Goal: Task Accomplishment & Management: Use online tool/utility

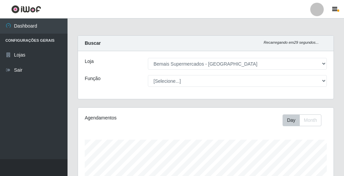
select select "249"
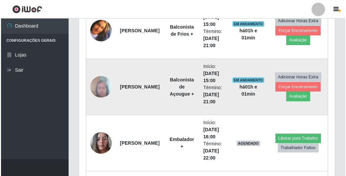
scroll to position [445, 0]
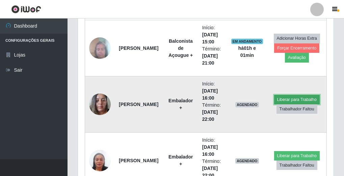
click at [291, 98] on button "Liberar para Trabalho" at bounding box center [297, 99] width 46 height 9
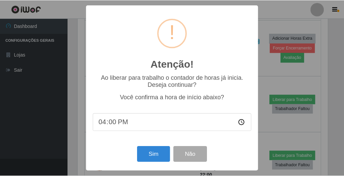
scroll to position [140, 251]
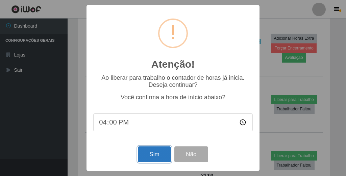
click at [155, 154] on button "Sim" at bounding box center [154, 155] width 33 height 16
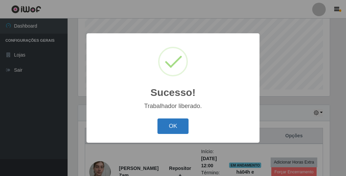
click at [183, 131] on button "OK" at bounding box center [172, 127] width 31 height 16
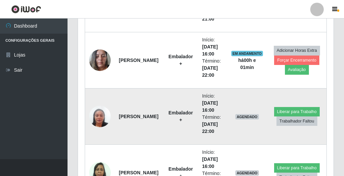
scroll to position [546, 0]
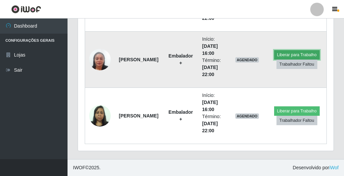
click at [289, 54] on button "Liberar para Trabalho" at bounding box center [297, 54] width 46 height 9
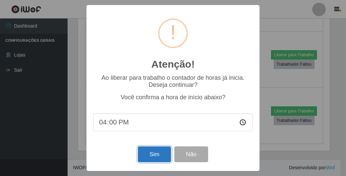
click at [160, 149] on button "Sim" at bounding box center [154, 155] width 33 height 16
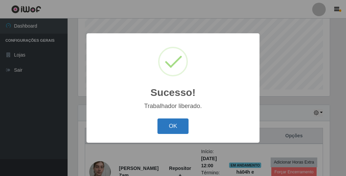
click at [161, 126] on button "OK" at bounding box center [172, 127] width 31 height 16
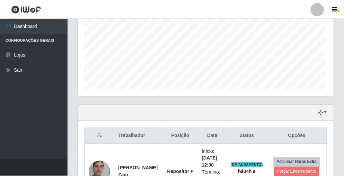
scroll to position [140, 255]
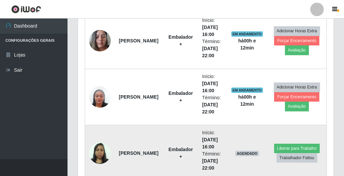
scroll to position [523, 0]
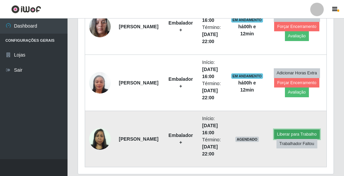
click at [292, 135] on button "Liberar para Trabalho" at bounding box center [297, 134] width 46 height 9
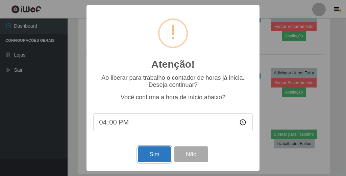
click at [158, 153] on button "Sim" at bounding box center [154, 155] width 33 height 16
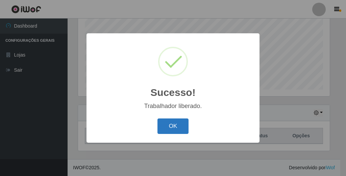
click at [174, 122] on button "OK" at bounding box center [172, 127] width 31 height 16
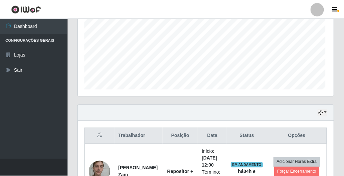
scroll to position [140, 255]
